Goal: Information Seeking & Learning: Find specific fact

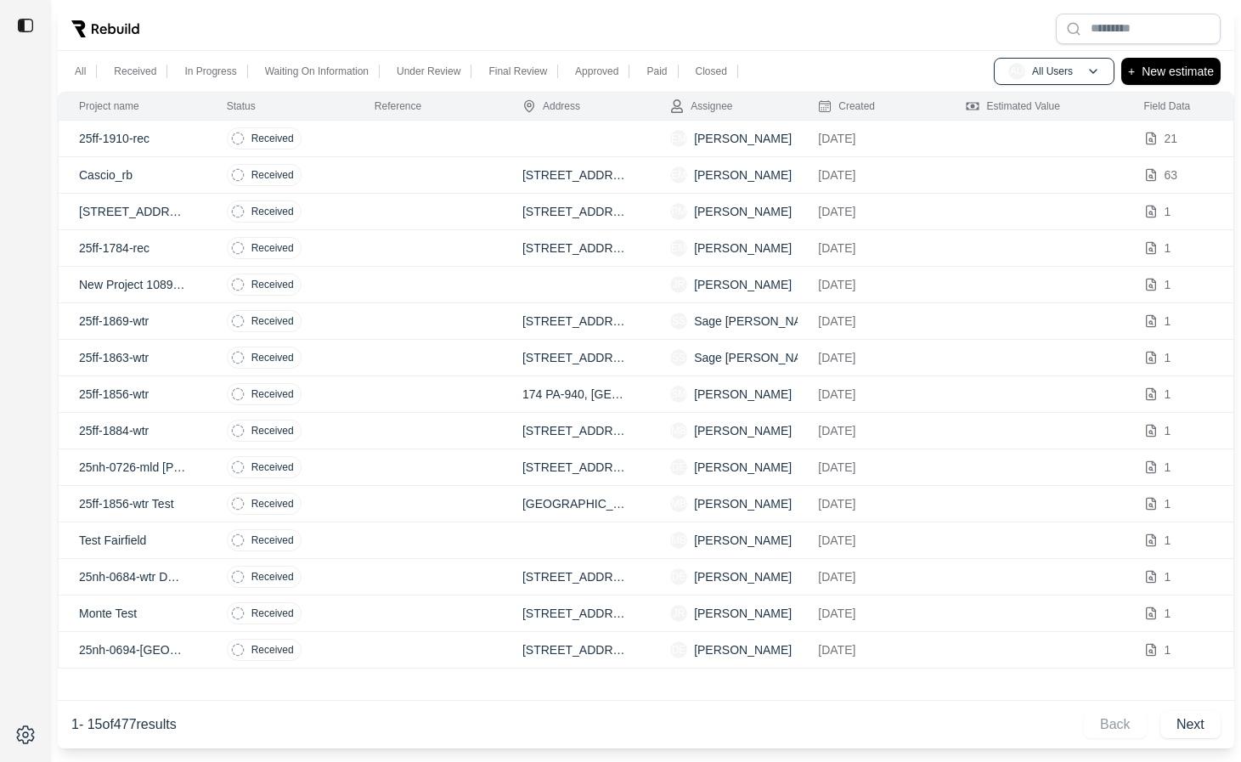
click at [1043, 53] on div "All Received In Progress Waiting On Information Under Review Final Review Appro…" at bounding box center [646, 71] width 1177 height 41
click at [1043, 68] on p "All Users" at bounding box center [1052, 72] width 41 height 14
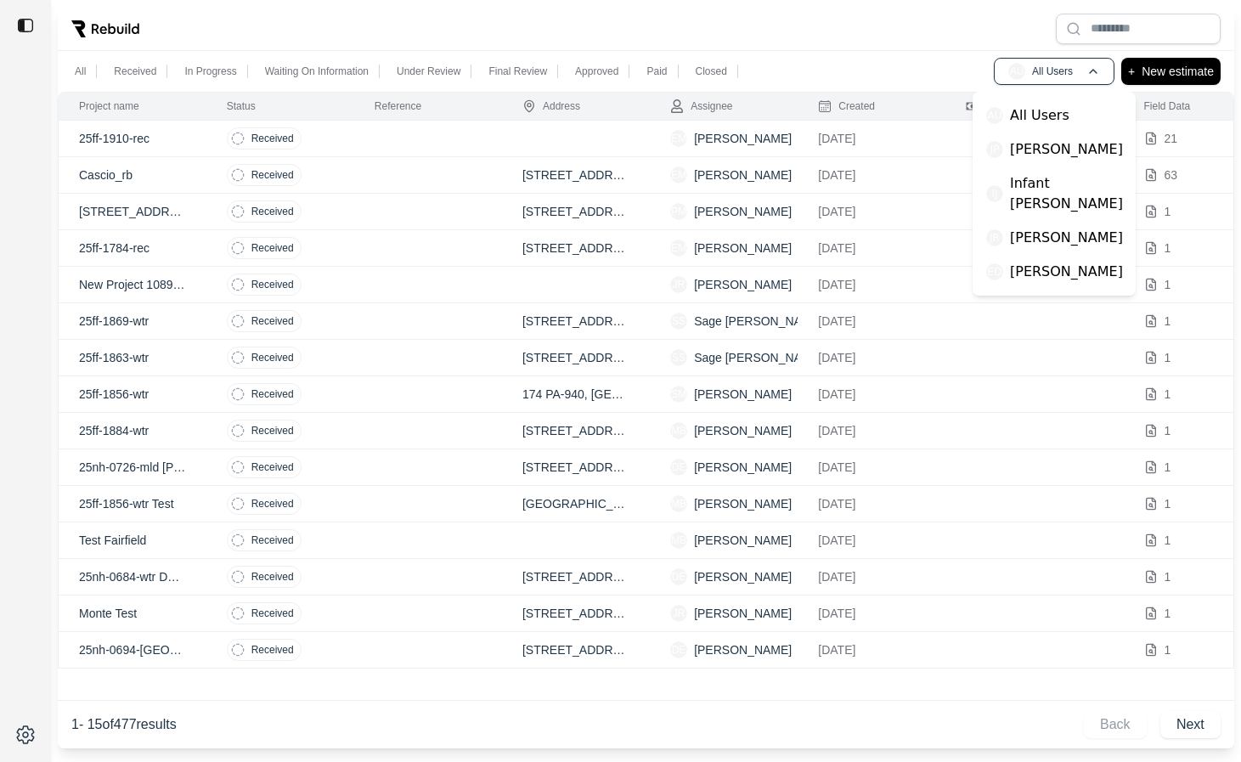
scroll to position [320, 0]
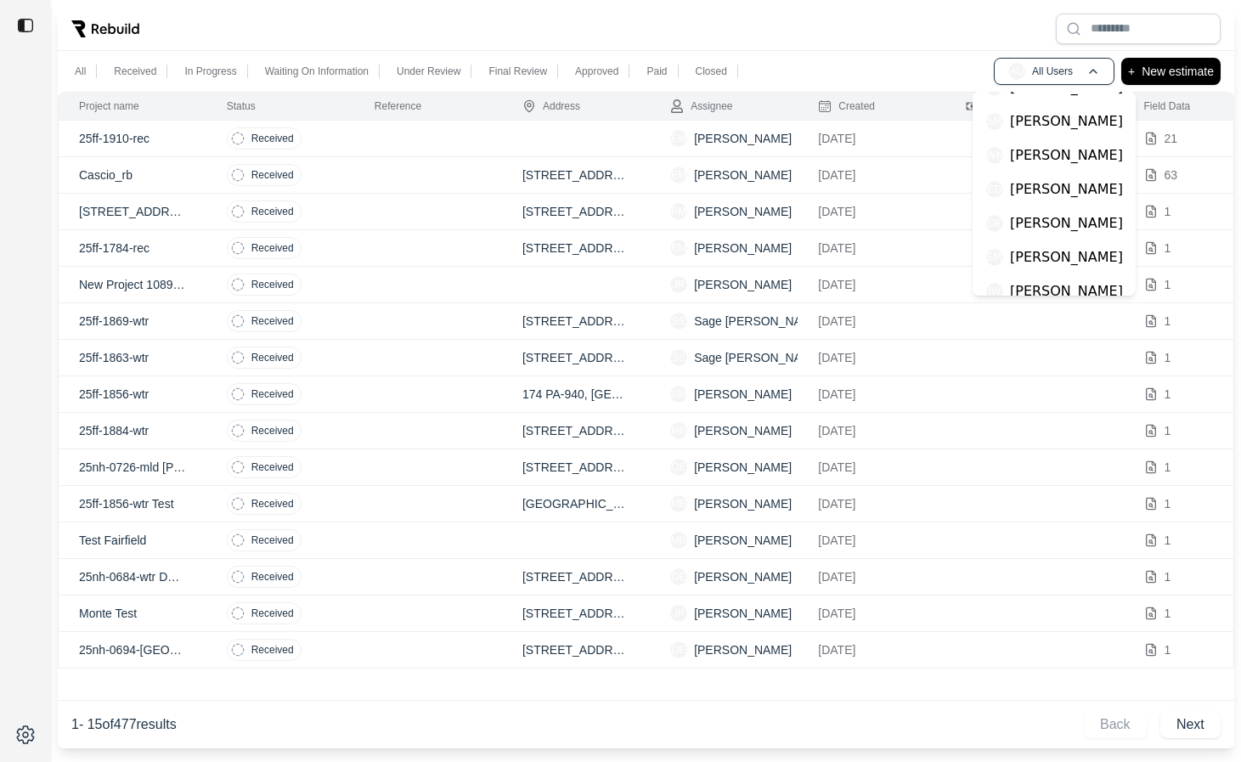
click at [1037, 213] on p "[PERSON_NAME]" at bounding box center [1066, 223] width 113 height 20
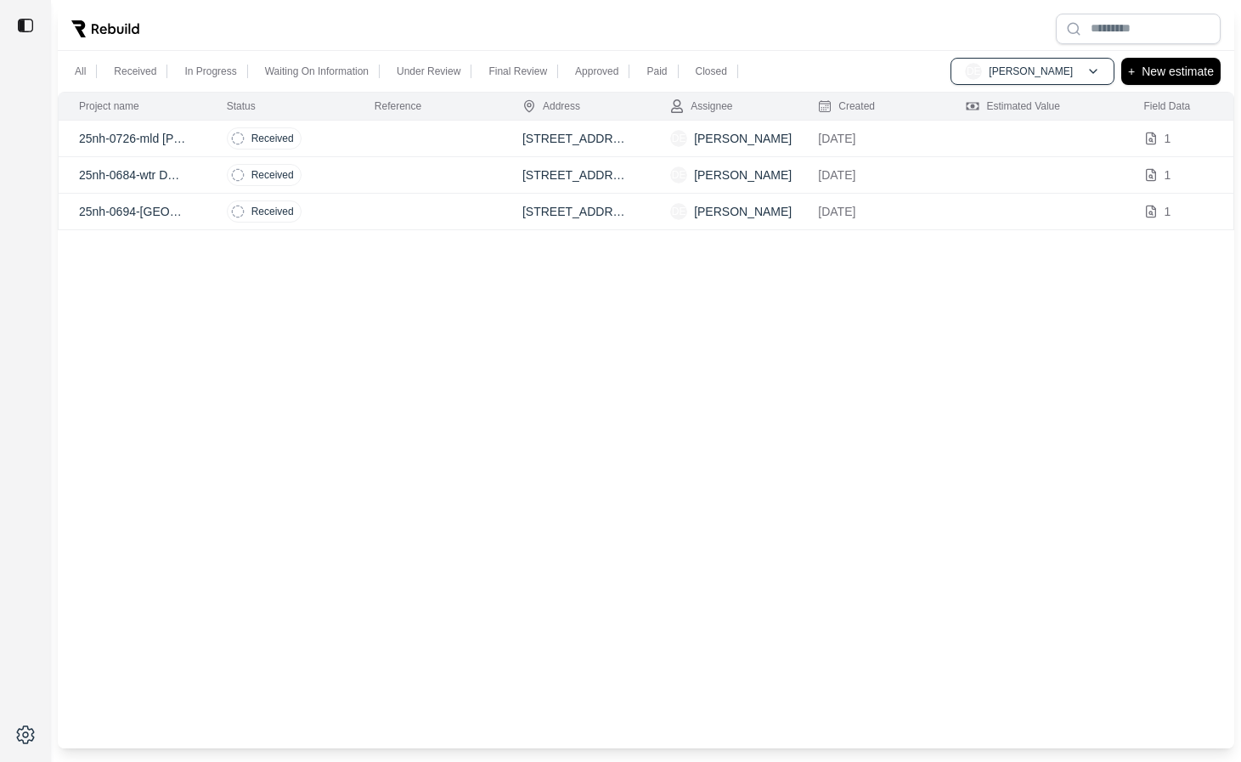
click at [428, 140] on td at bounding box center [428, 139] width 148 height 37
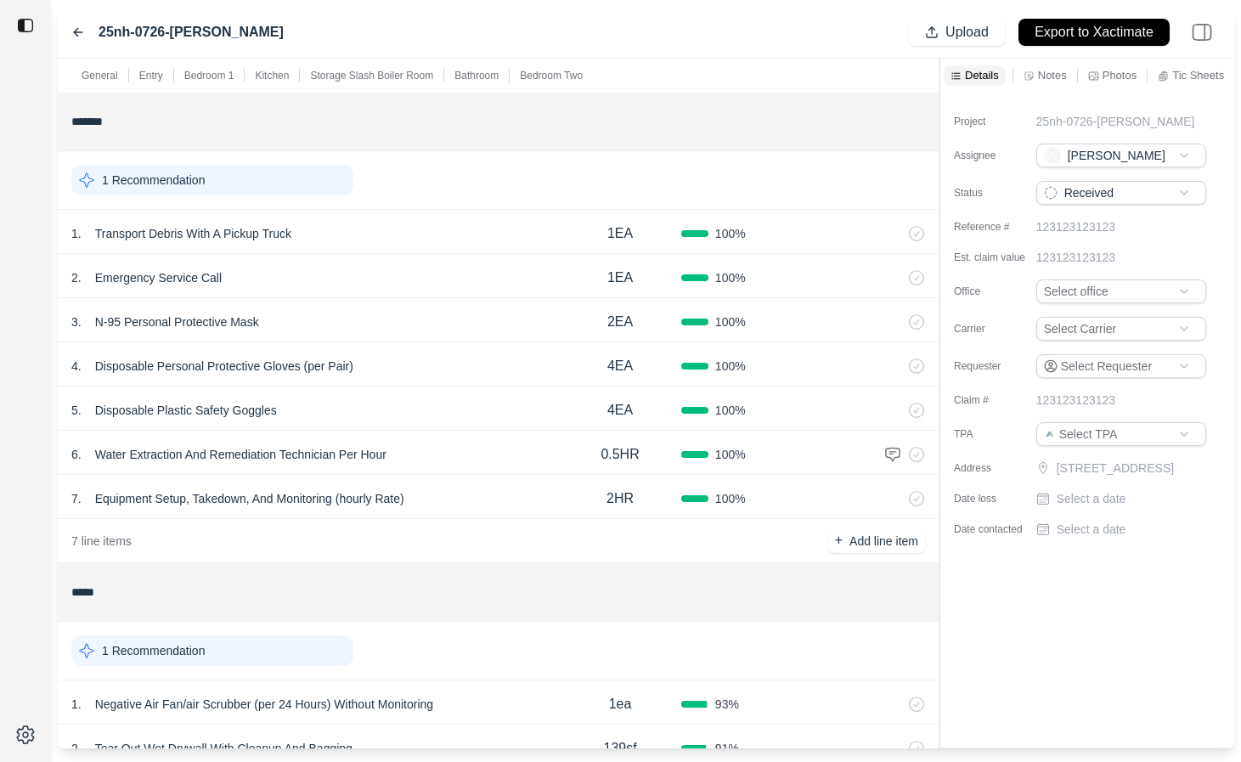
click at [1056, 79] on p "Notes" at bounding box center [1052, 75] width 29 height 14
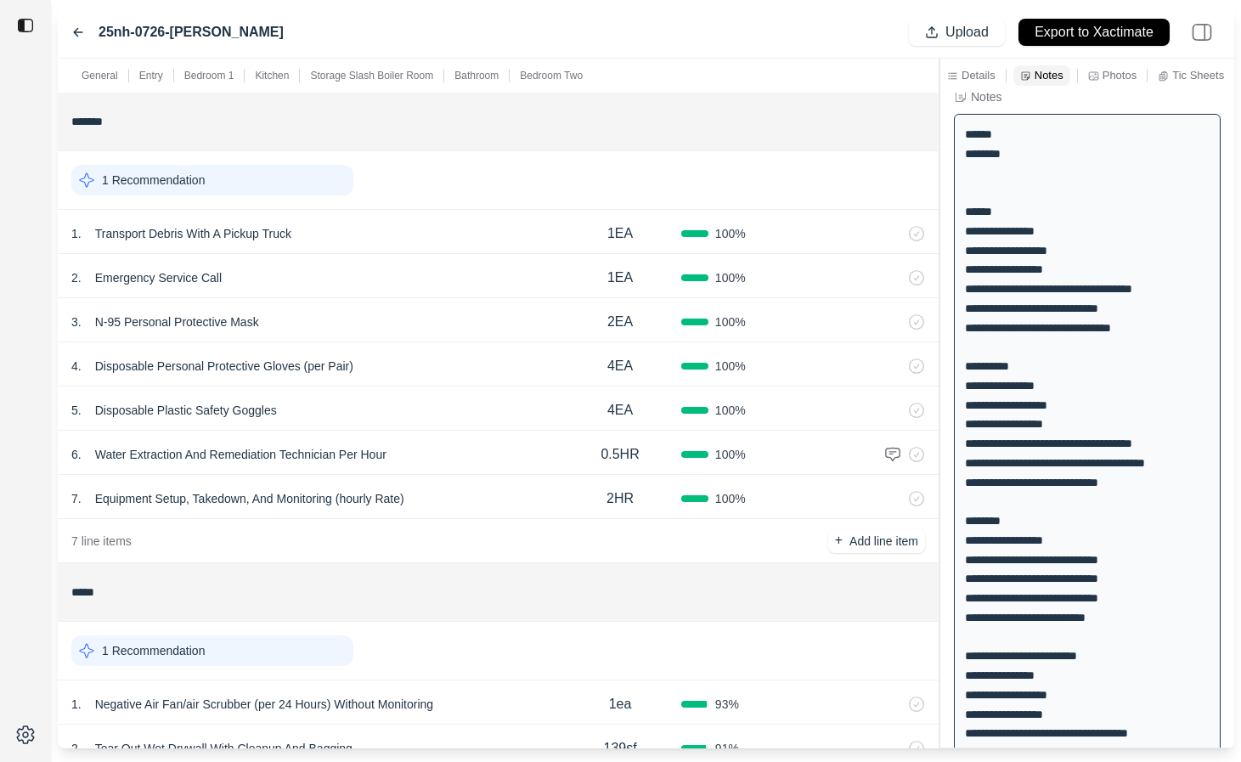
scroll to position [25, 0]
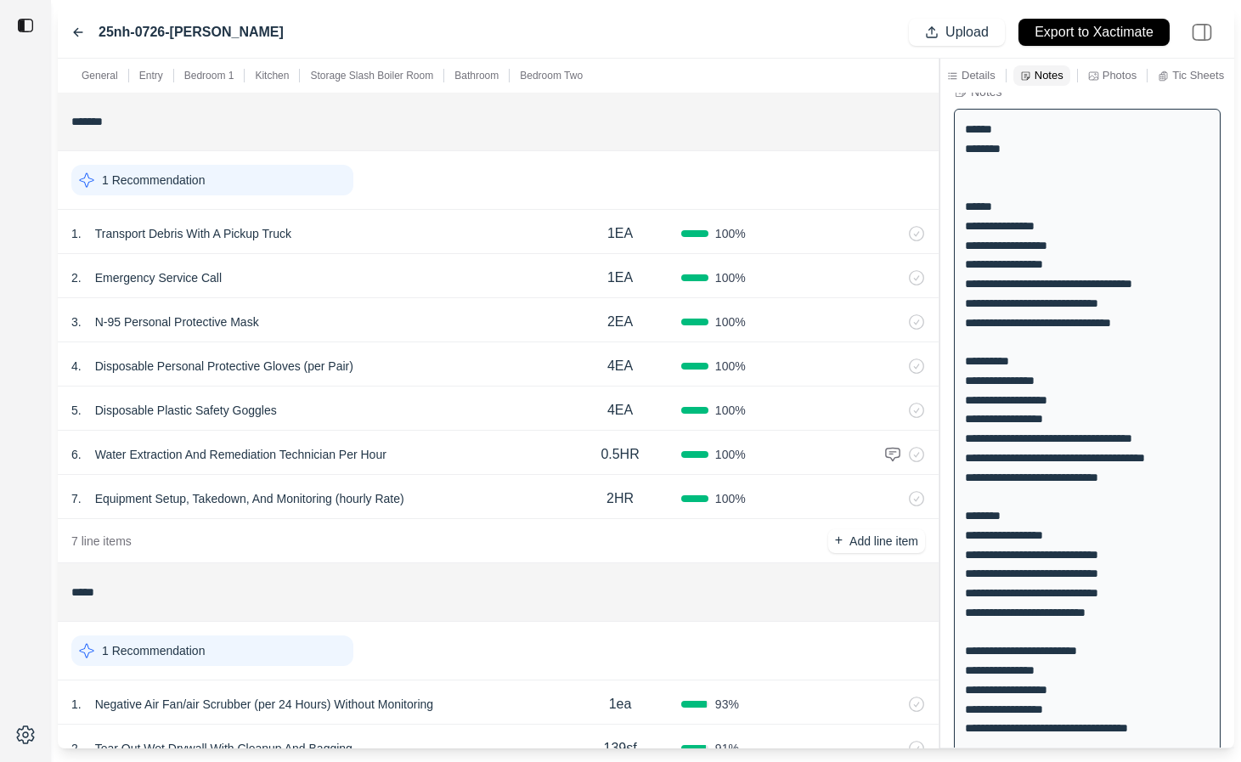
click at [1018, 249] on div "**********" at bounding box center [1087, 574] width 267 height 930
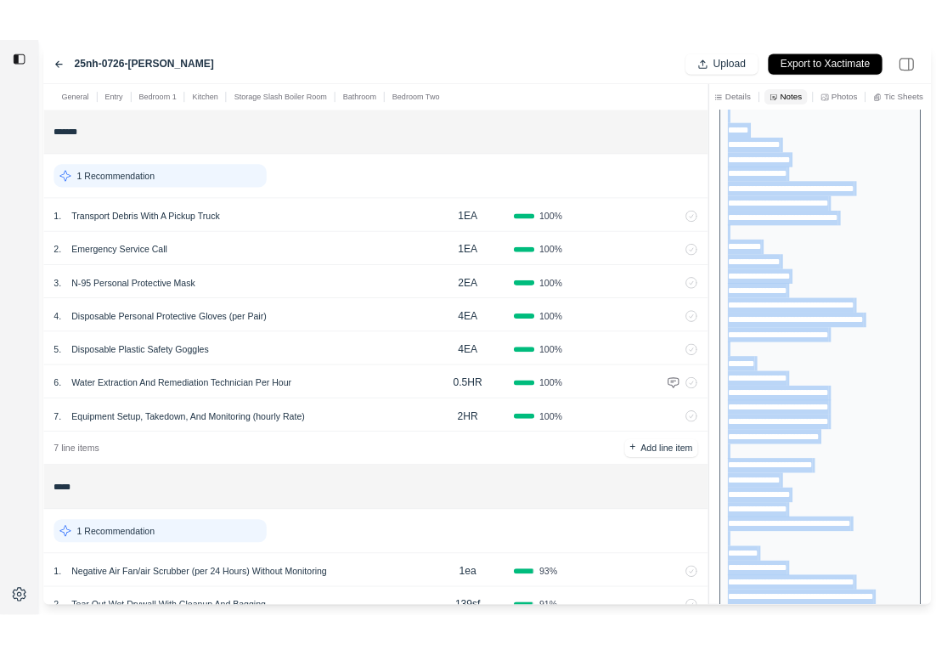
scroll to position [323, 0]
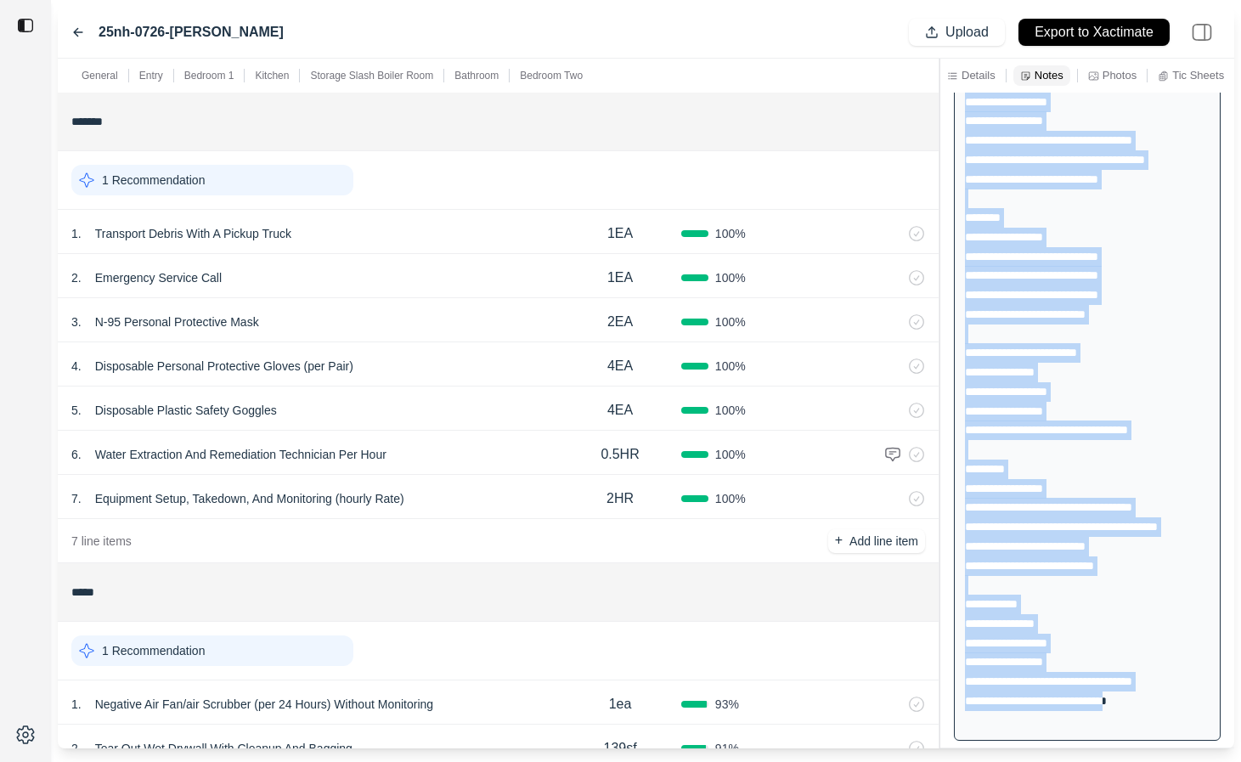
drag, startPoint x: 966, startPoint y: 129, endPoint x: 1162, endPoint y: 760, distance: 661.1
click at [1162, 760] on div "25nh-0726-Mld [PERSON_NAME] Upload Export to Xactimate General Entry Bedroom 1 …" at bounding box center [620, 381] width 1241 height 762
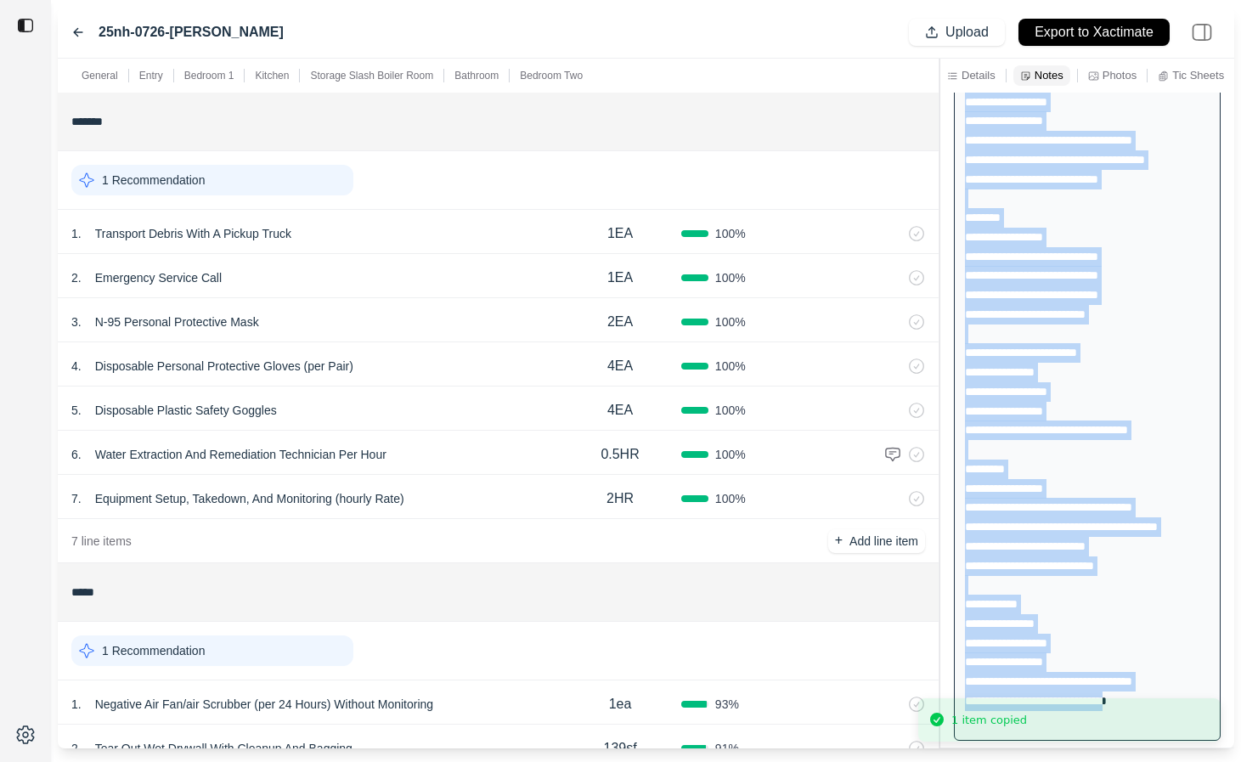
copy div "**********"
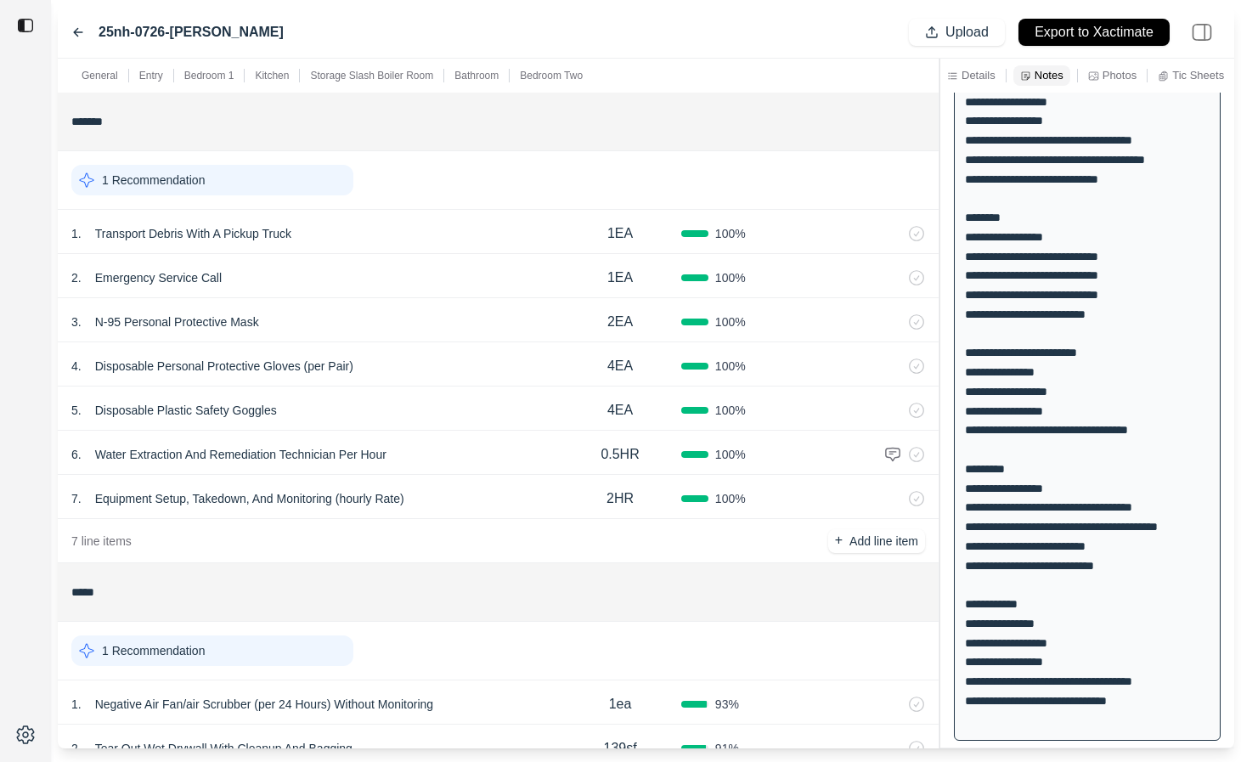
click at [74, 35] on icon at bounding box center [78, 32] width 14 height 14
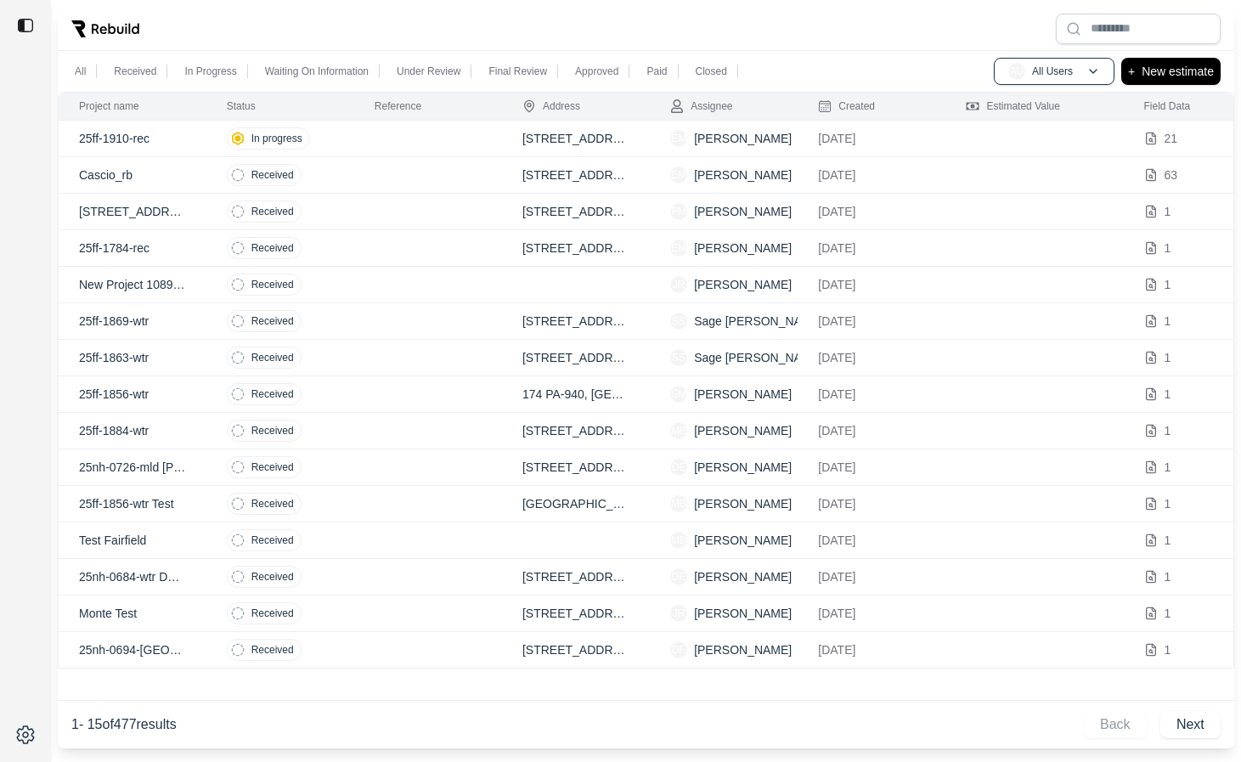
click at [418, 20] on div at bounding box center [646, 29] width 1177 height 44
click at [1026, 59] on button "AU All Users" at bounding box center [1054, 71] width 121 height 27
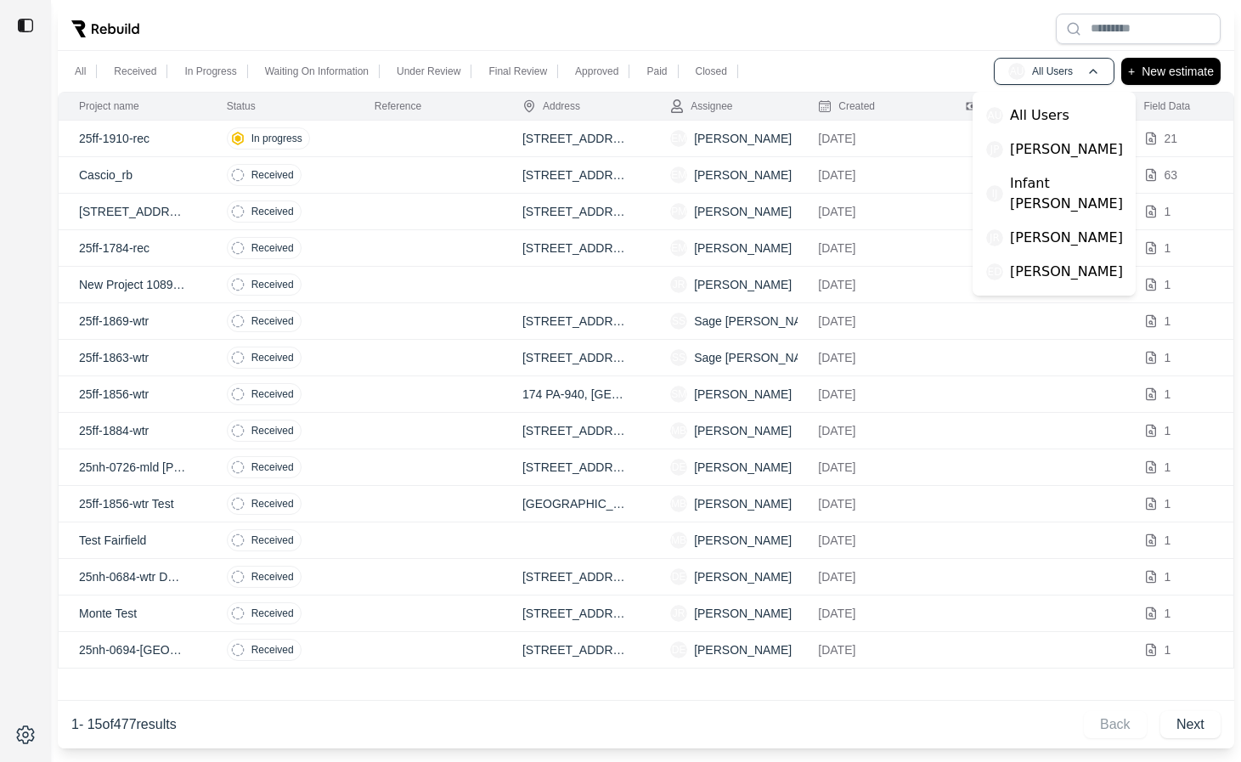
click at [814, 39] on div at bounding box center [646, 29] width 1177 height 44
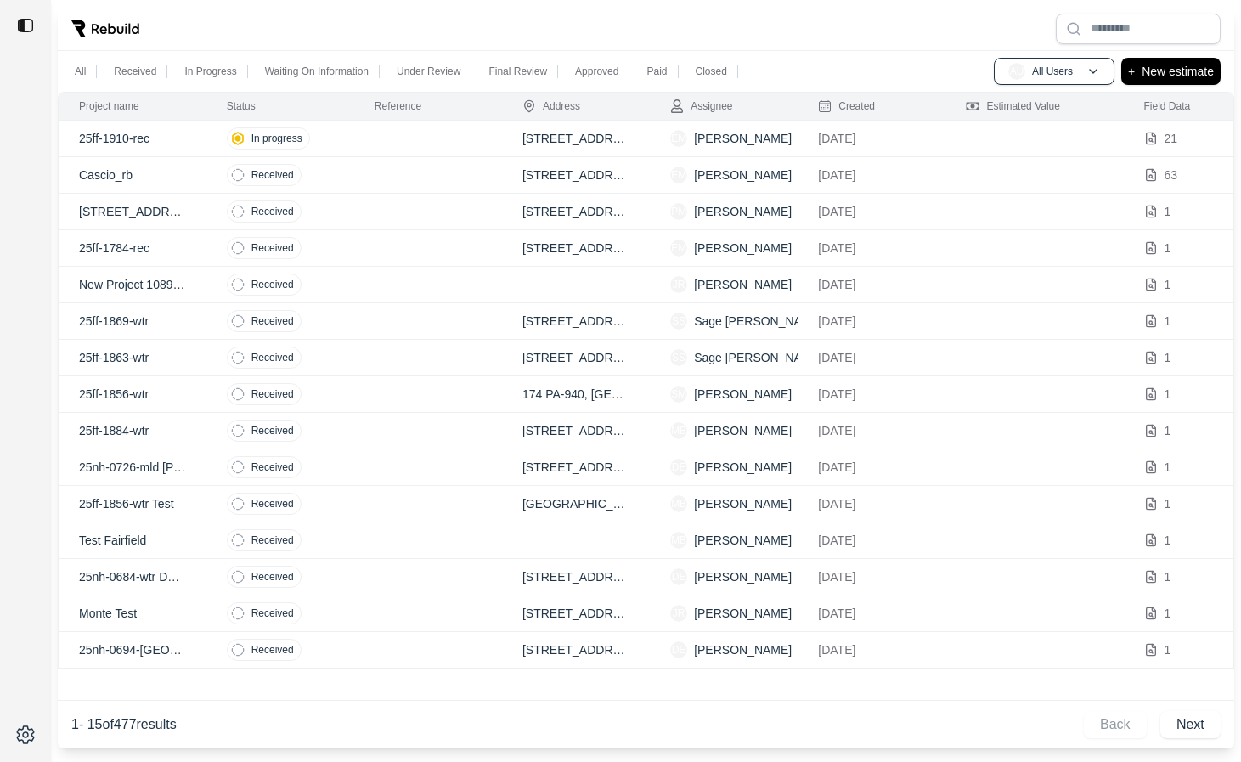
click at [263, 7] on div at bounding box center [646, 29] width 1177 height 44
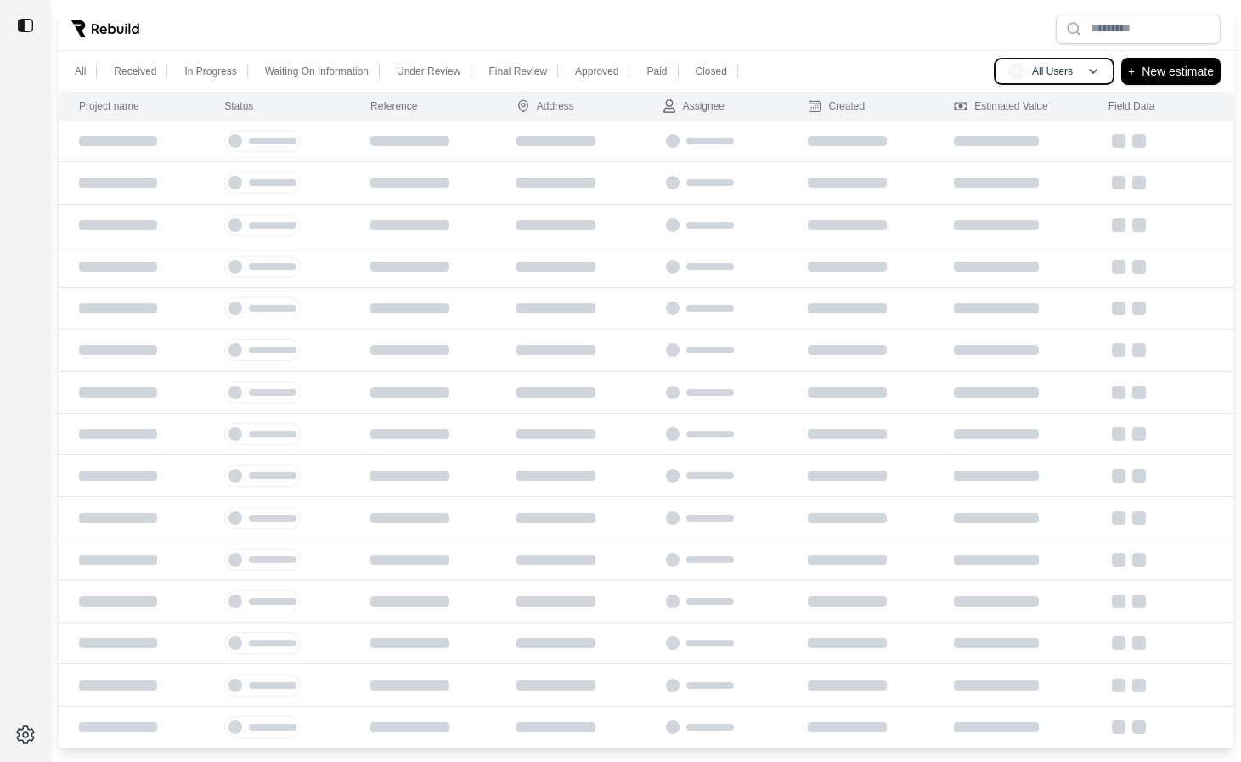
click at [1064, 63] on div "AU All Users" at bounding box center [1041, 71] width 65 height 17
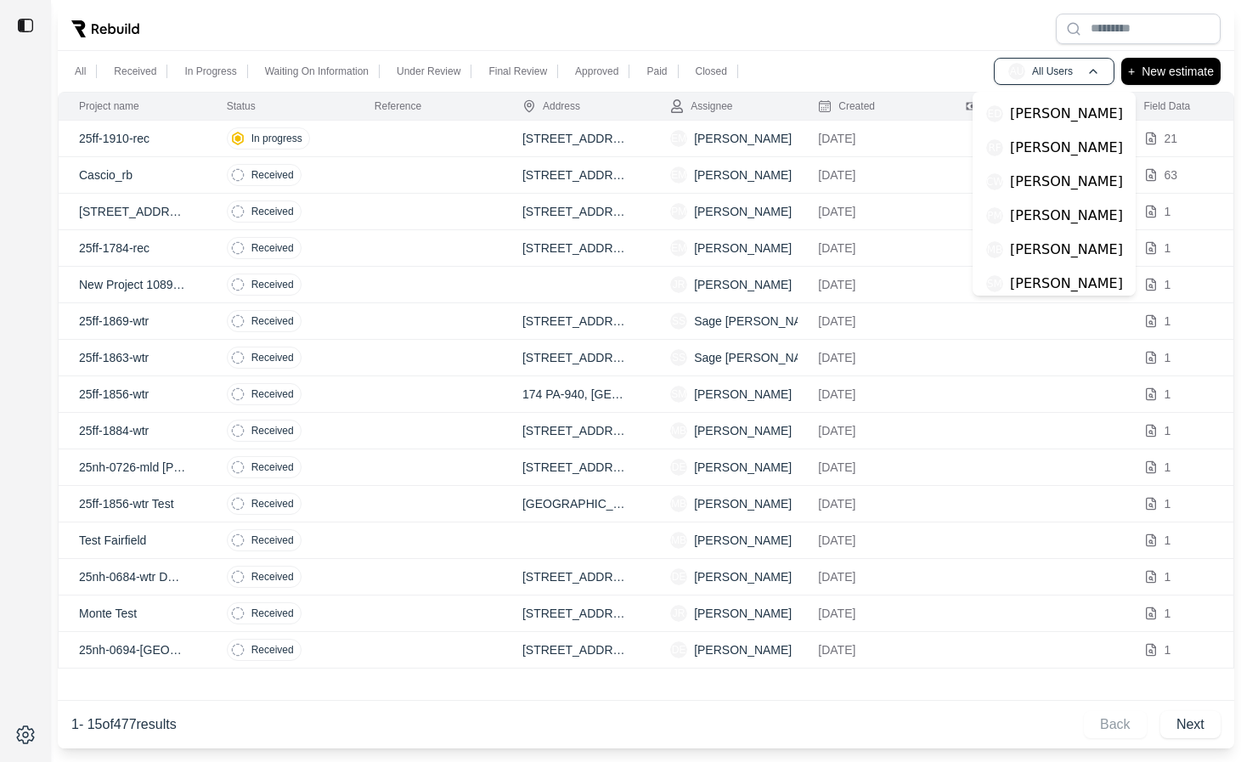
scroll to position [167, 0]
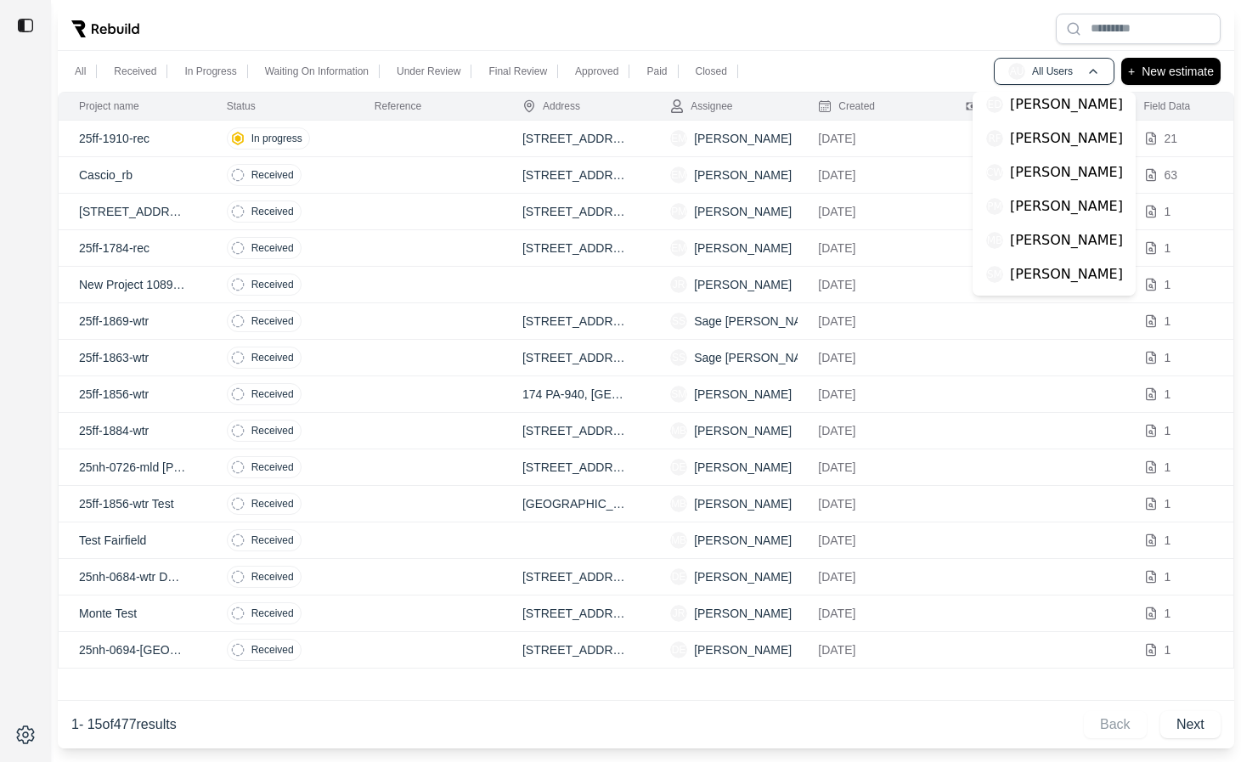
click at [1044, 230] on p "[PERSON_NAME]" at bounding box center [1066, 240] width 113 height 20
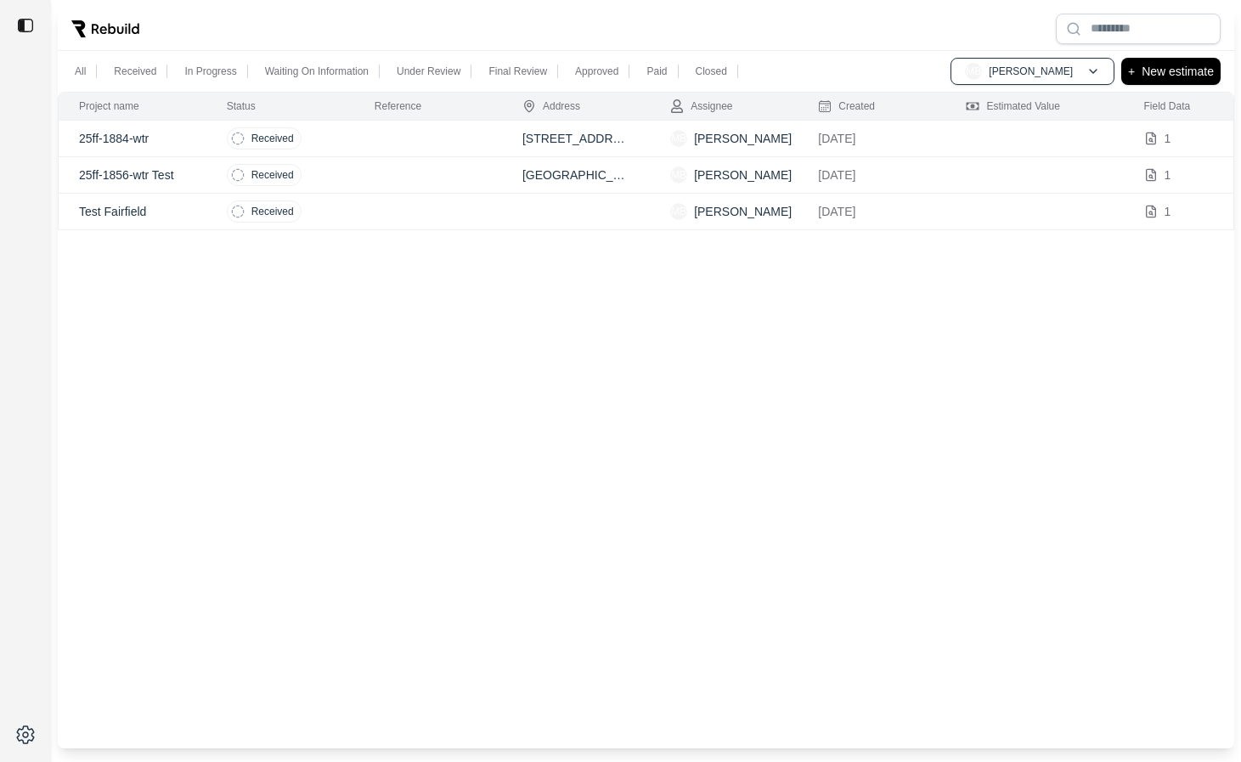
click at [438, 174] on td at bounding box center [428, 175] width 148 height 37
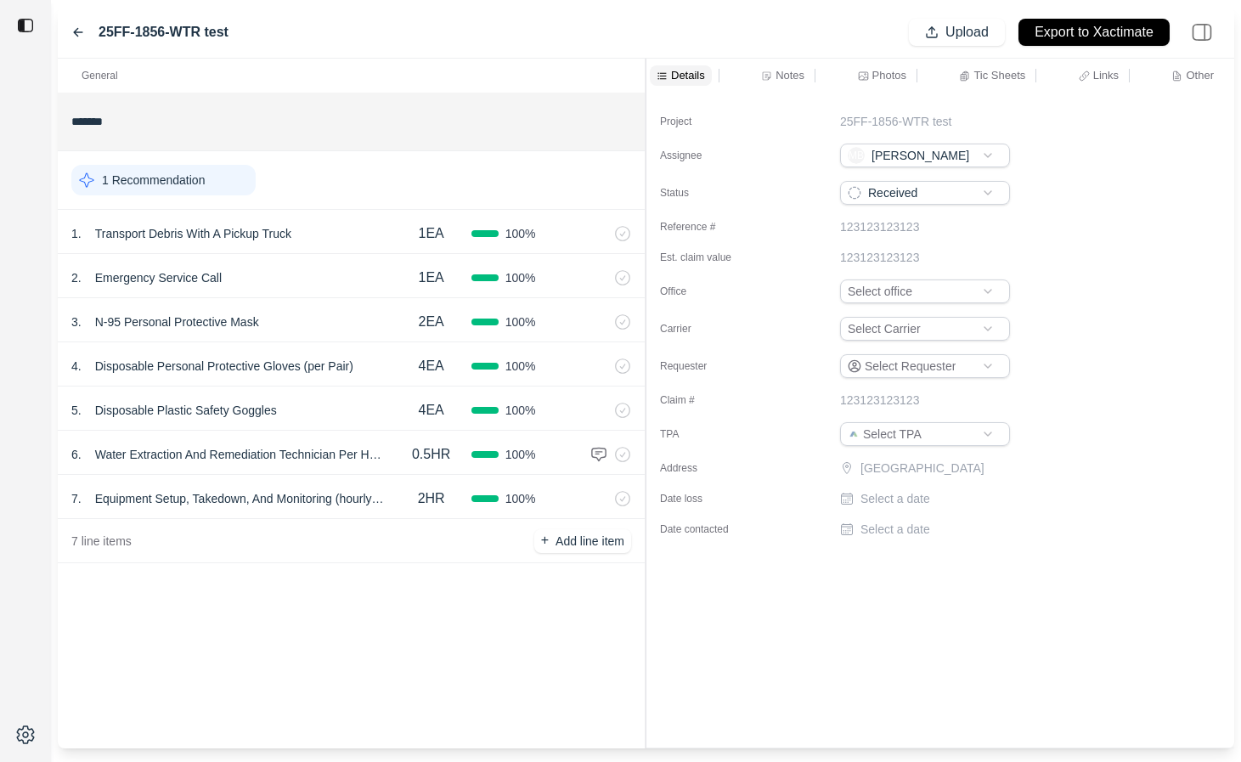
click at [424, 194] on div "General ******* 1 Recommendation 1 . Transport Debris With A Pickup Truck 1EA 1…" at bounding box center [646, 404] width 1177 height 690
click at [744, 69] on div "Details Notes Photos Tic Sheets Links Other" at bounding box center [940, 75] width 581 height 20
click at [771, 69] on div "Notes" at bounding box center [783, 75] width 50 height 20
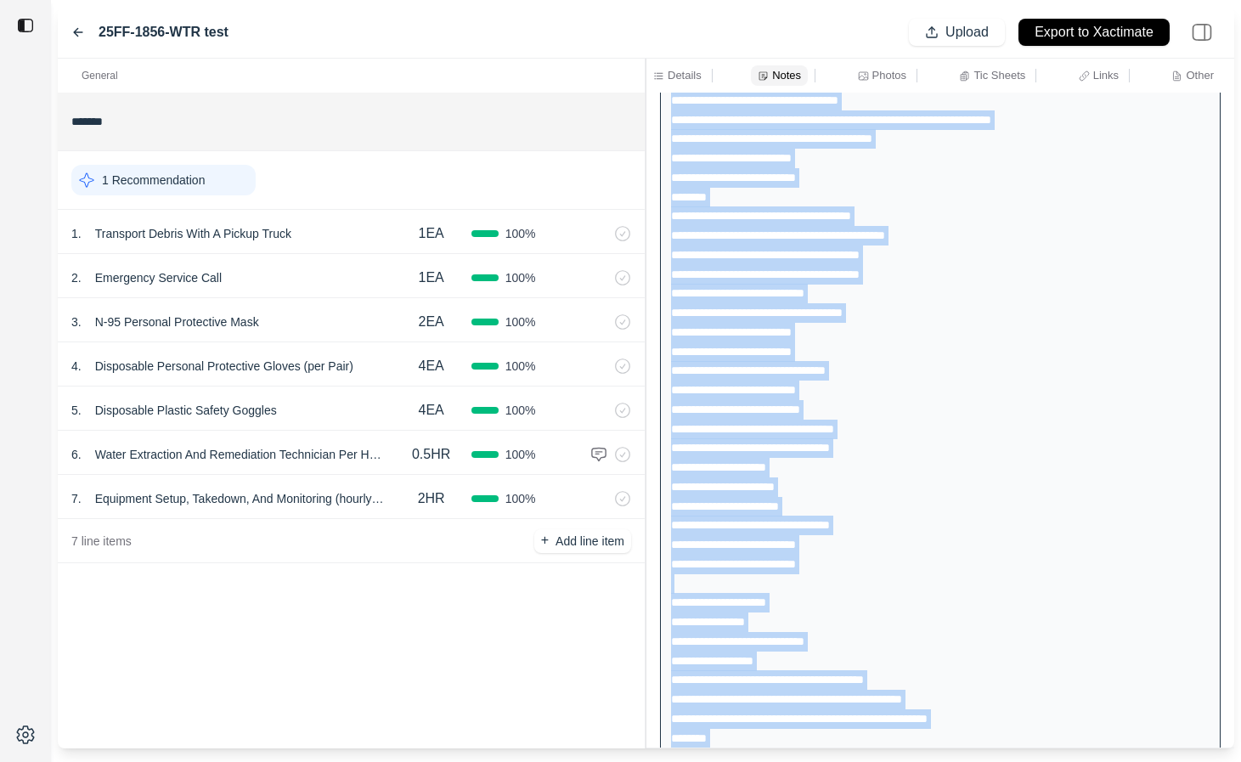
scroll to position [2565, 0]
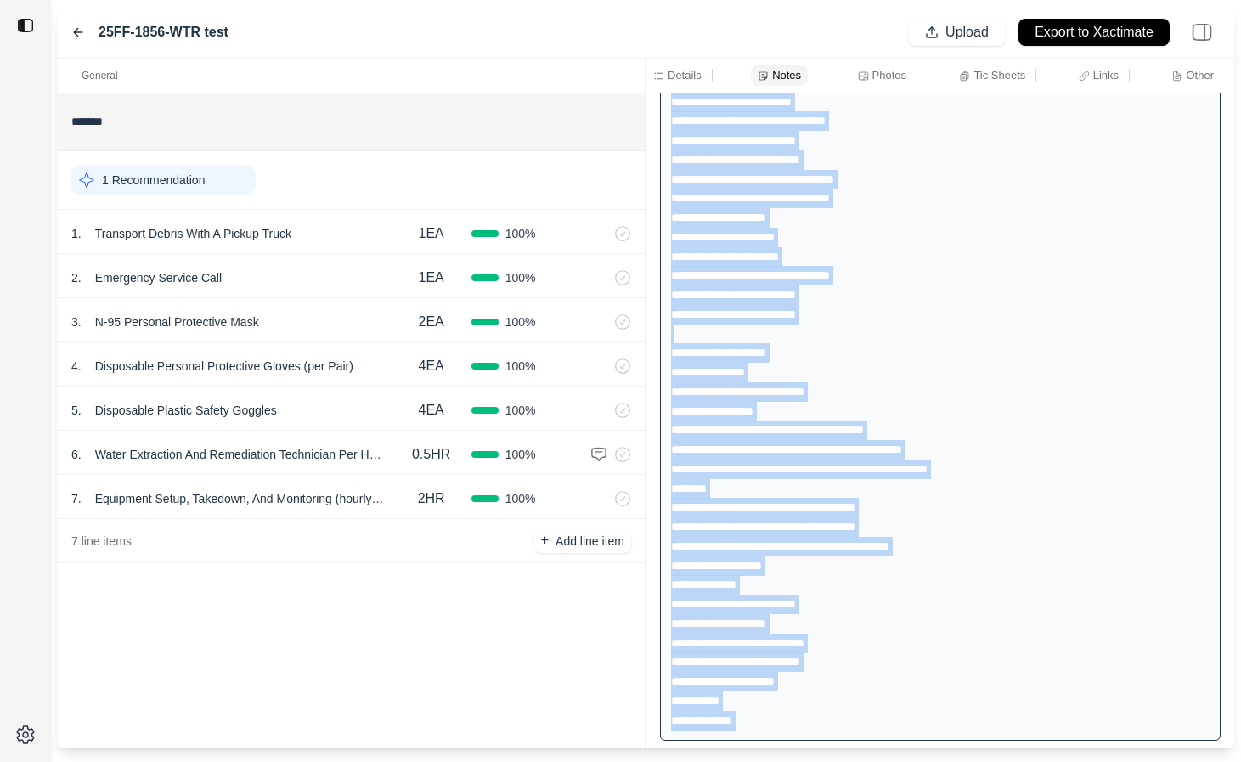
drag, startPoint x: 673, startPoint y: 150, endPoint x: 846, endPoint y: 788, distance: 661.2
click at [846, 761] on html "25FF-1856-WTR test Upload Export to Xactimate General ******* 1 Recommendation …" at bounding box center [620, 381] width 1241 height 762
copy div "**********"
